Goal: Transaction & Acquisition: Purchase product/service

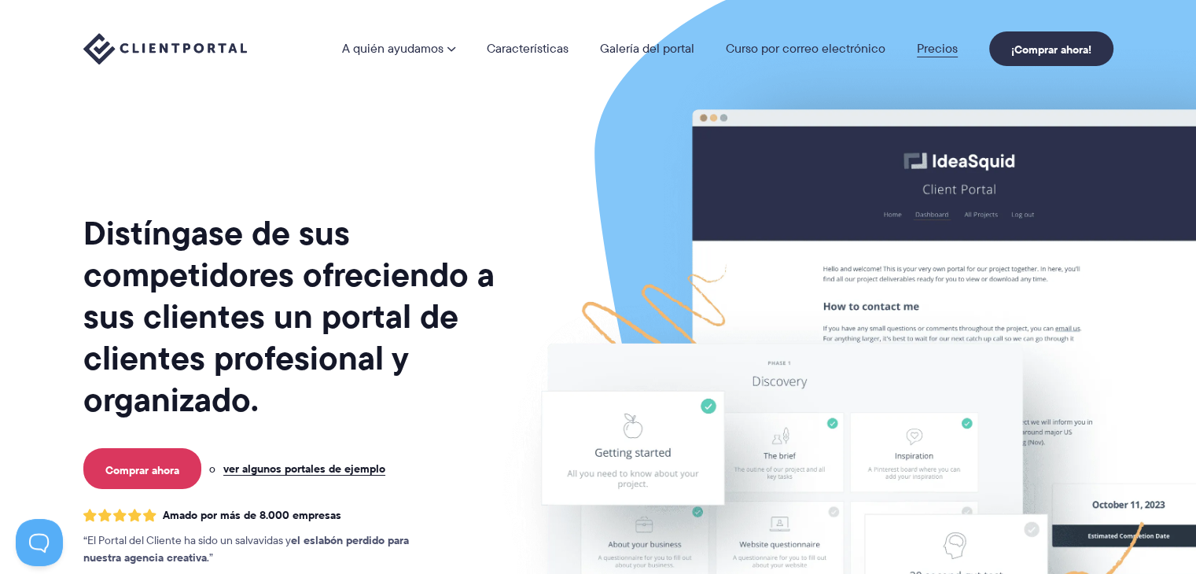
click at [939, 45] on font "Precios" at bounding box center [937, 48] width 41 height 18
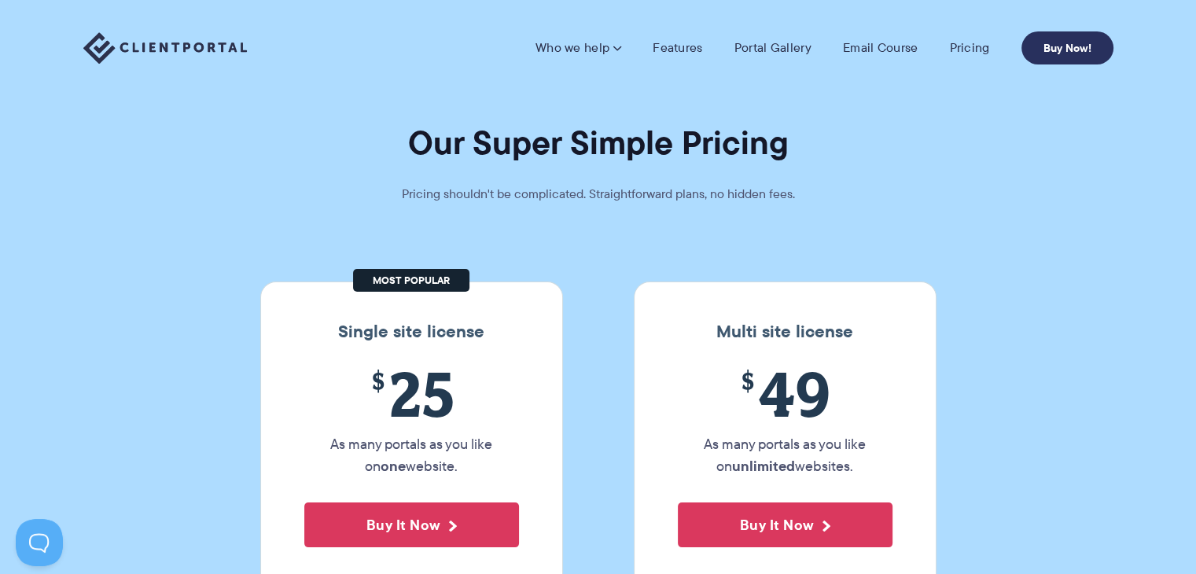
click at [1072, 53] on link "Buy Now!" at bounding box center [1068, 47] width 92 height 33
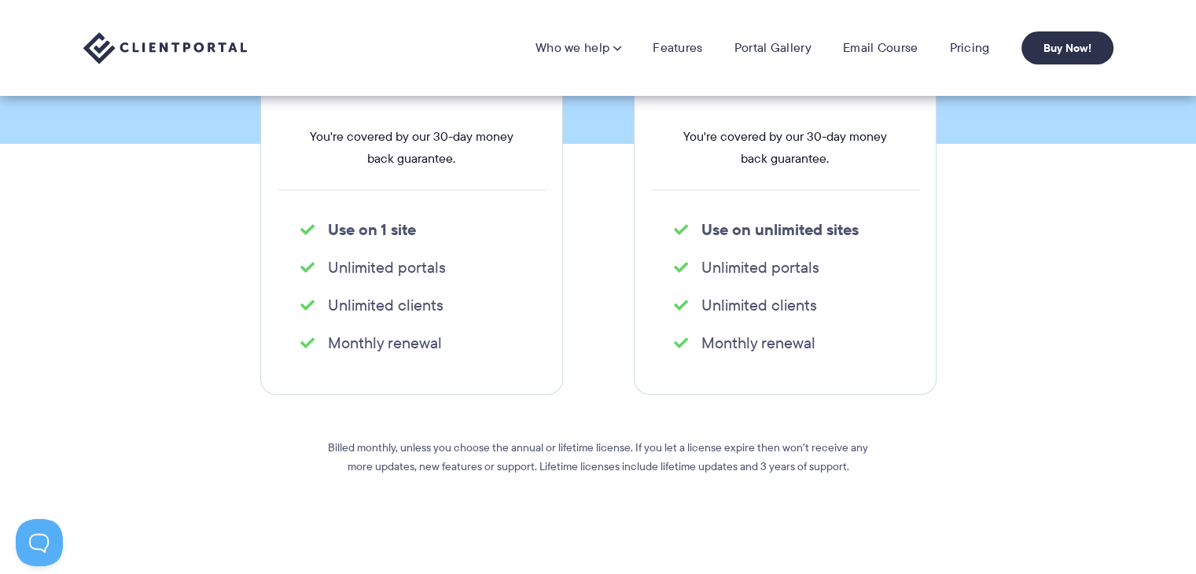
scroll to position [453, 0]
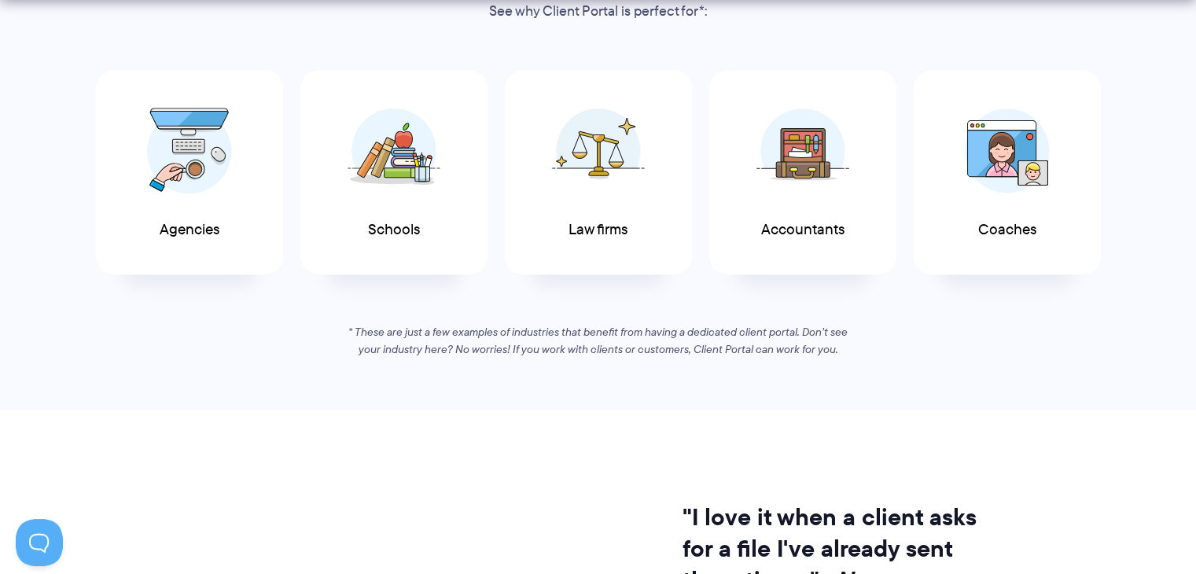
scroll to position [900, 0]
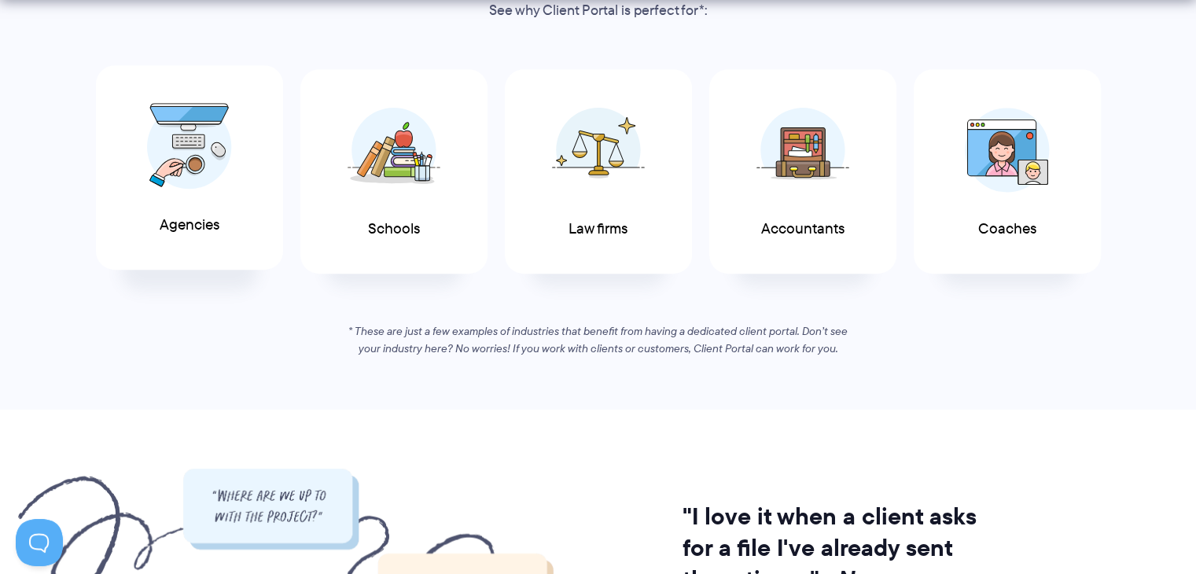
click at [197, 231] on span "Agencies" at bounding box center [190, 225] width 60 height 17
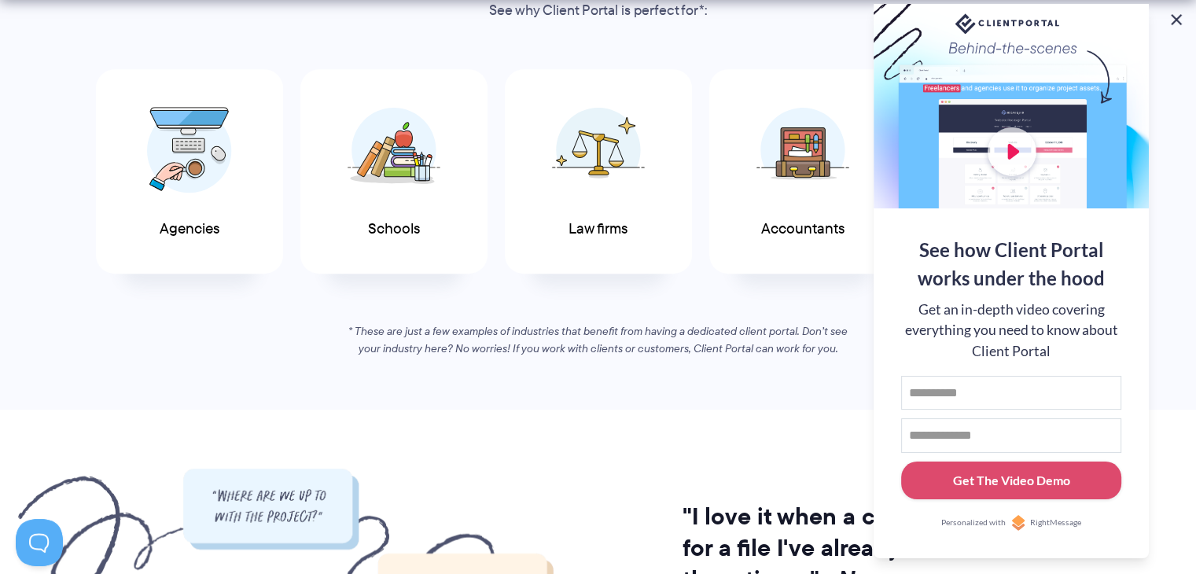
click at [1178, 23] on button at bounding box center [1176, 19] width 19 height 19
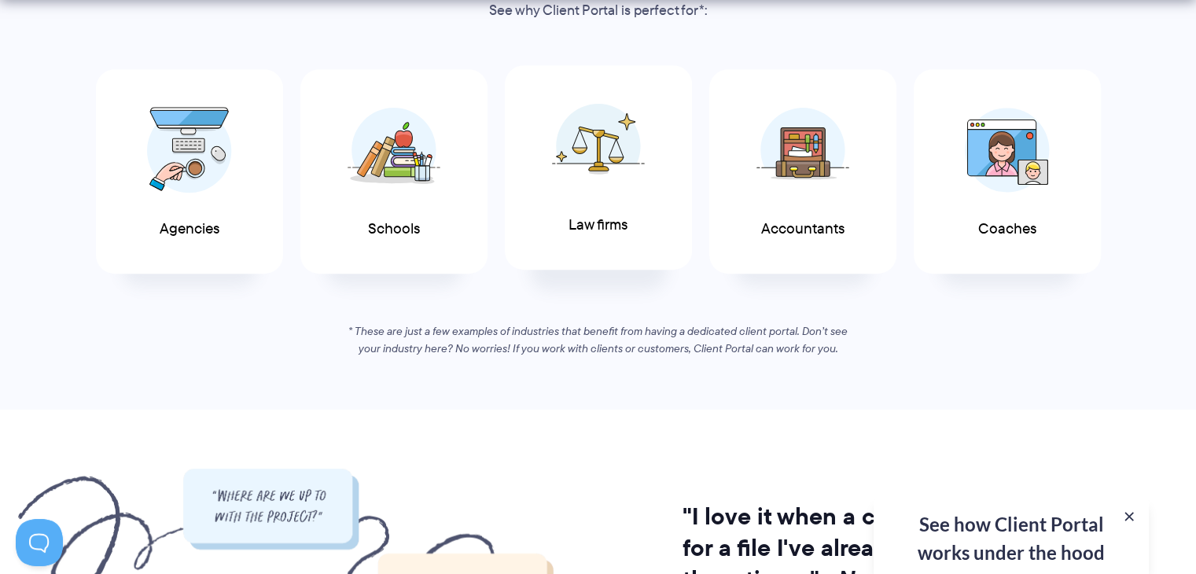
click at [592, 196] on span at bounding box center [598, 146] width 94 height 110
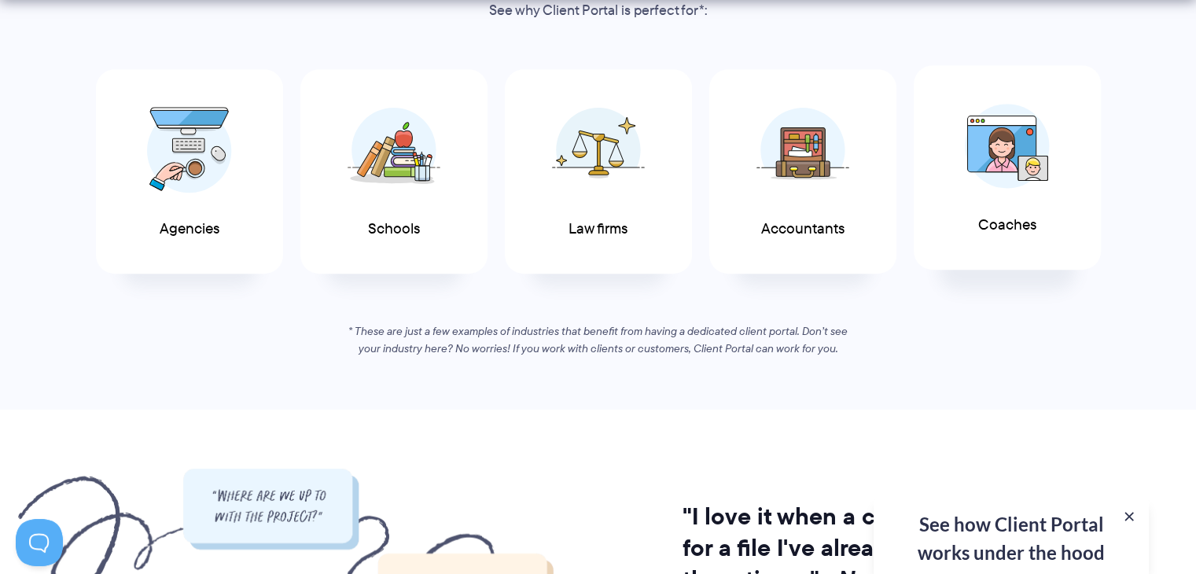
click at [970, 183] on img at bounding box center [1007, 146] width 85 height 85
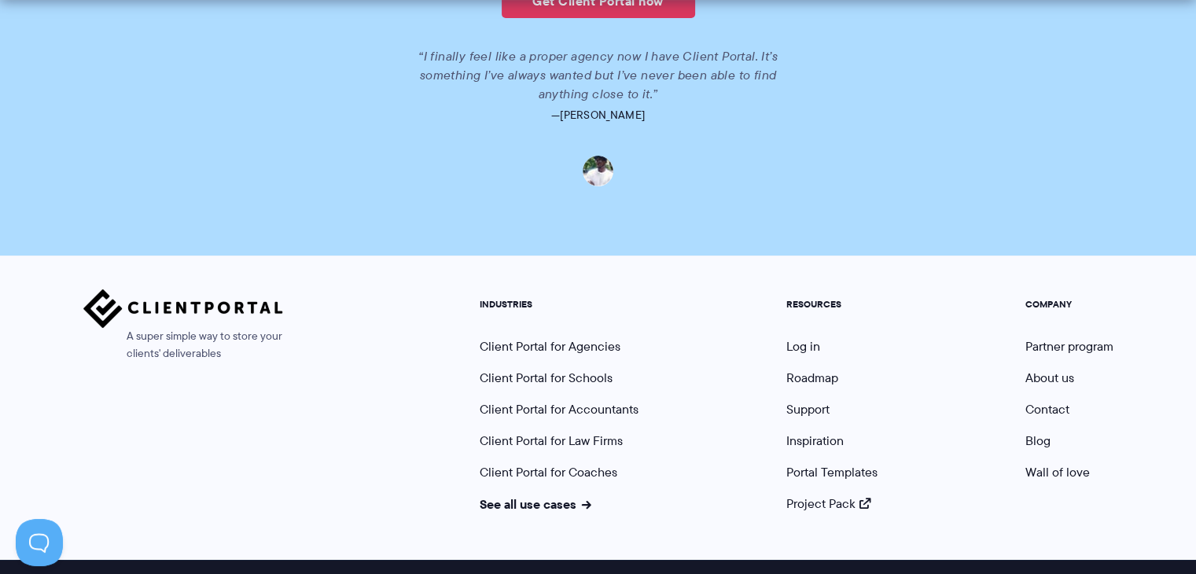
scroll to position [3564, 0]
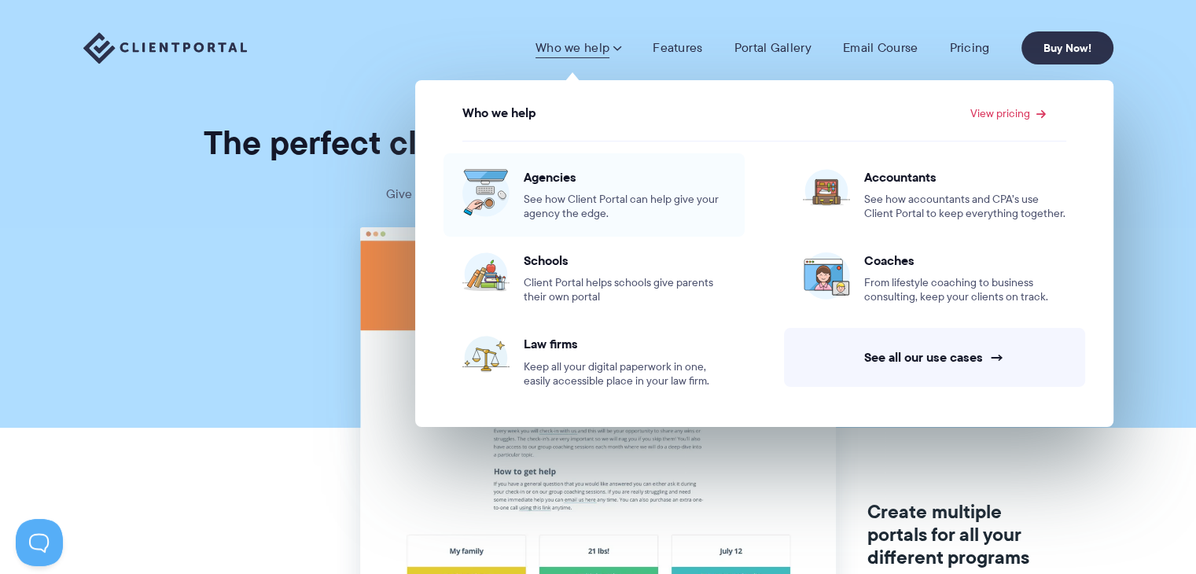
click at [563, 201] on span "See how Client Portal can help give your agency the edge." at bounding box center [625, 207] width 202 height 28
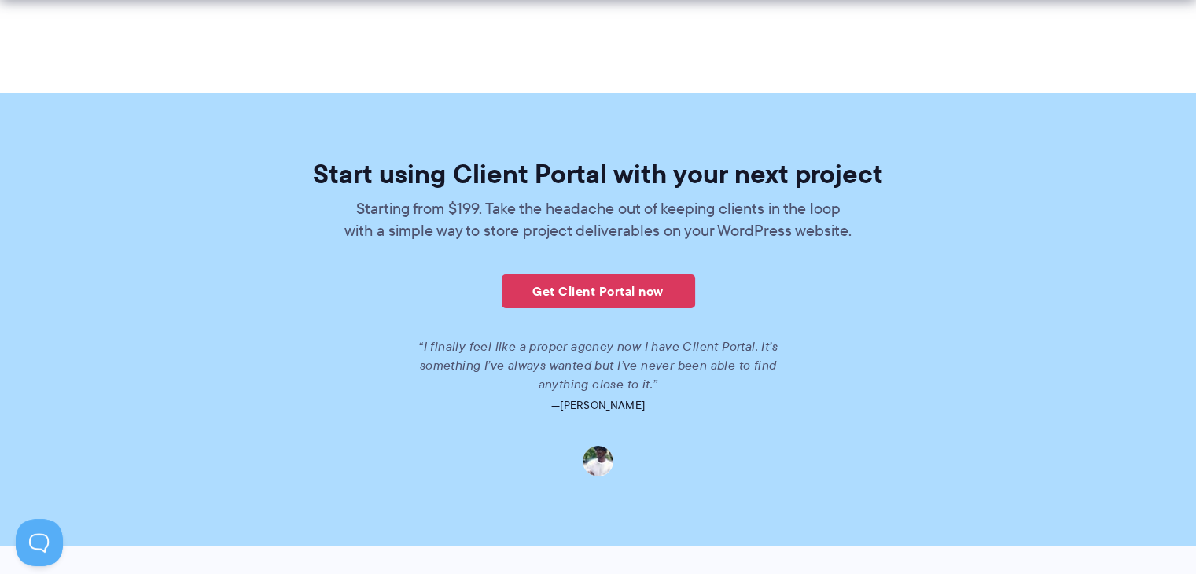
scroll to position [3454, 0]
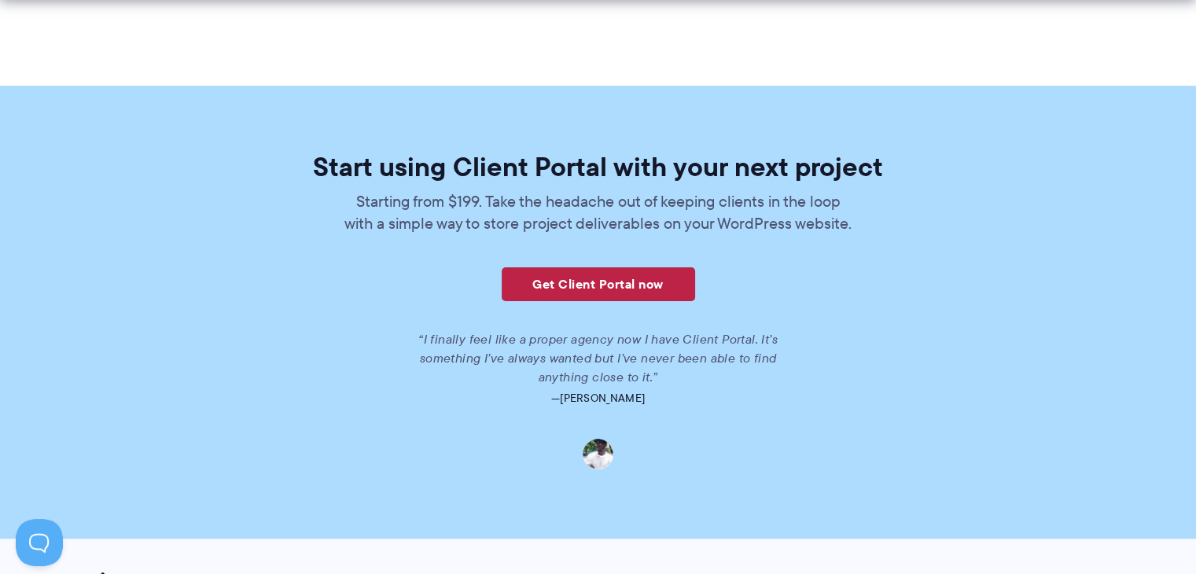
click at [560, 289] on link "Get Client Portal now" at bounding box center [598, 284] width 193 height 34
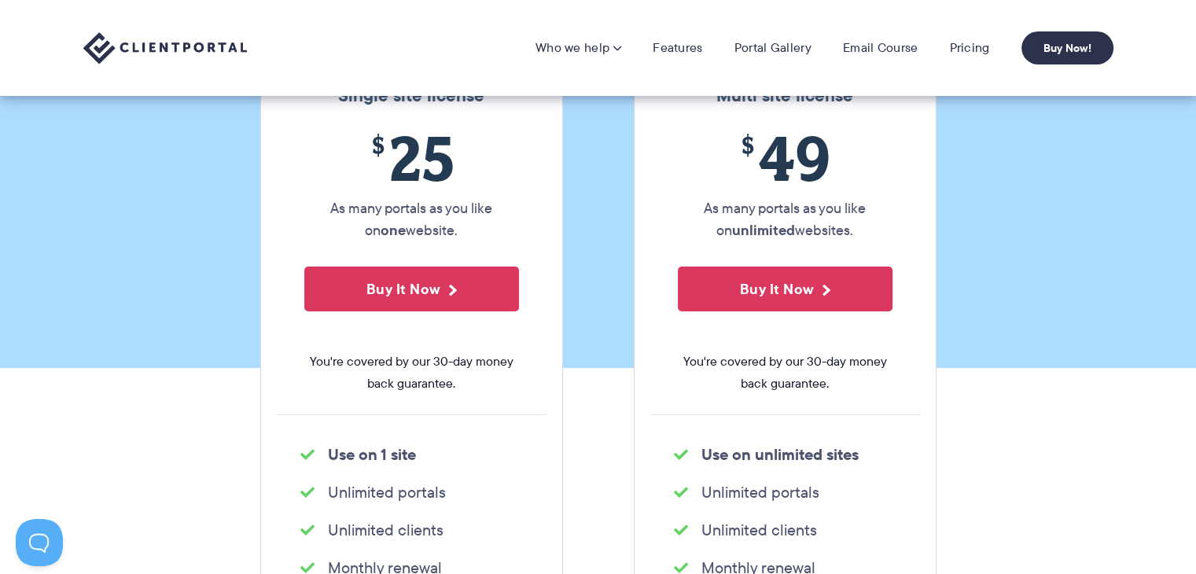
scroll to position [230, 0]
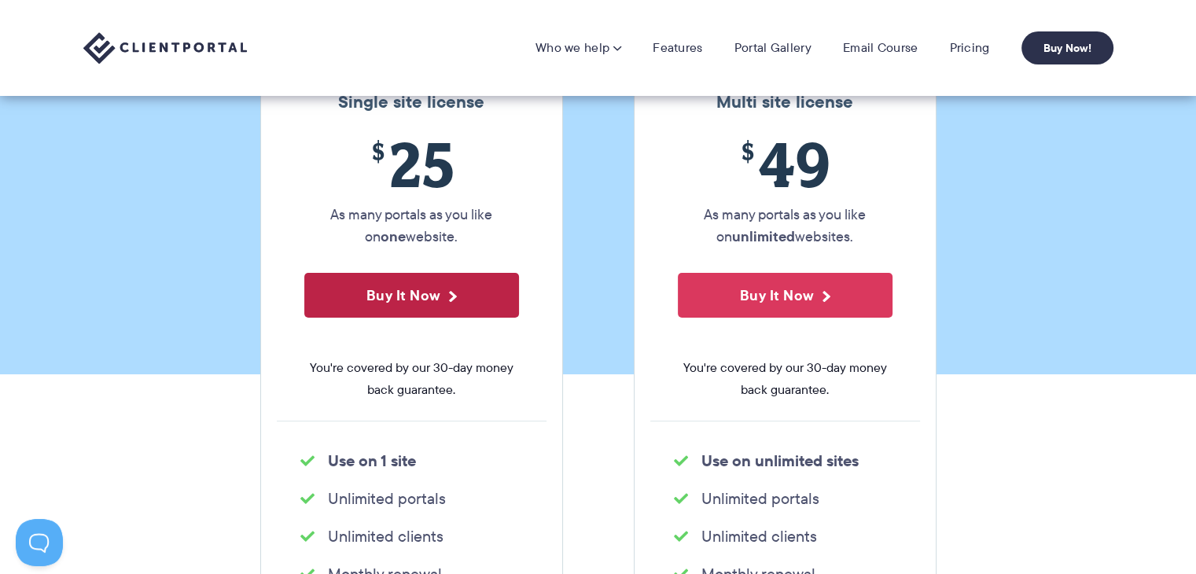
click at [378, 293] on button "Buy It Now" at bounding box center [411, 295] width 215 height 45
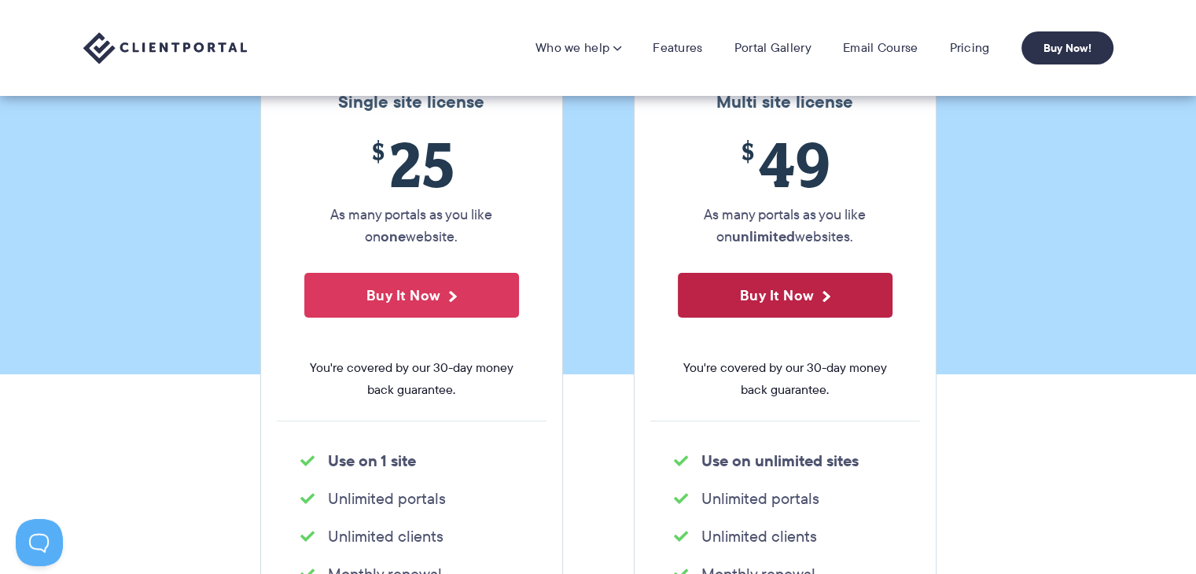
click at [738, 303] on button "Buy It Now" at bounding box center [785, 295] width 215 height 45
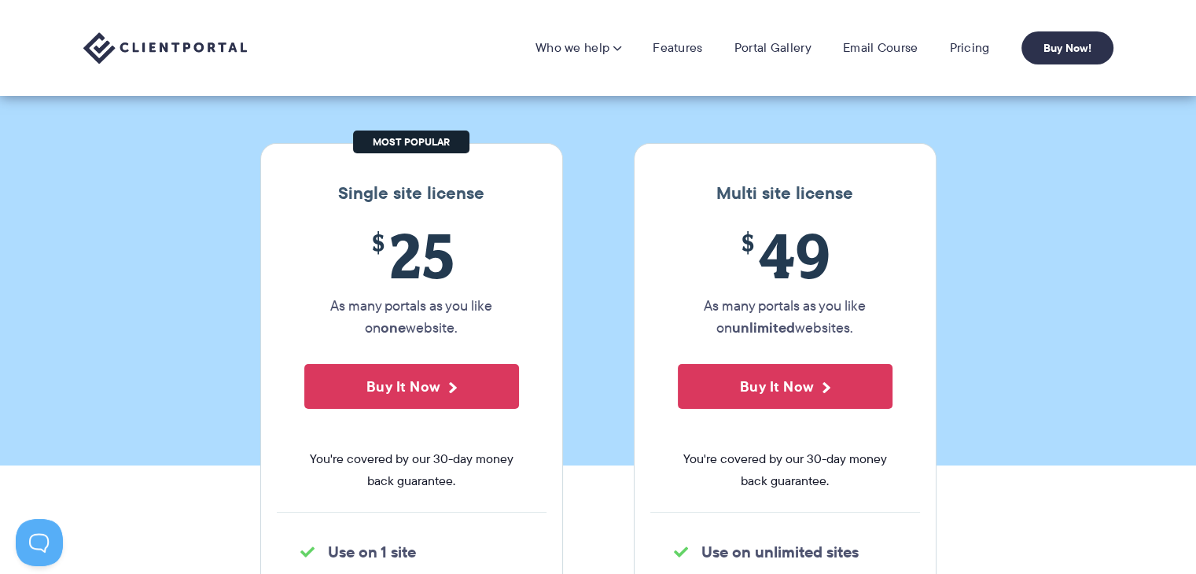
scroll to position [137, 0]
